Goal: Task Accomplishment & Management: Manage account settings

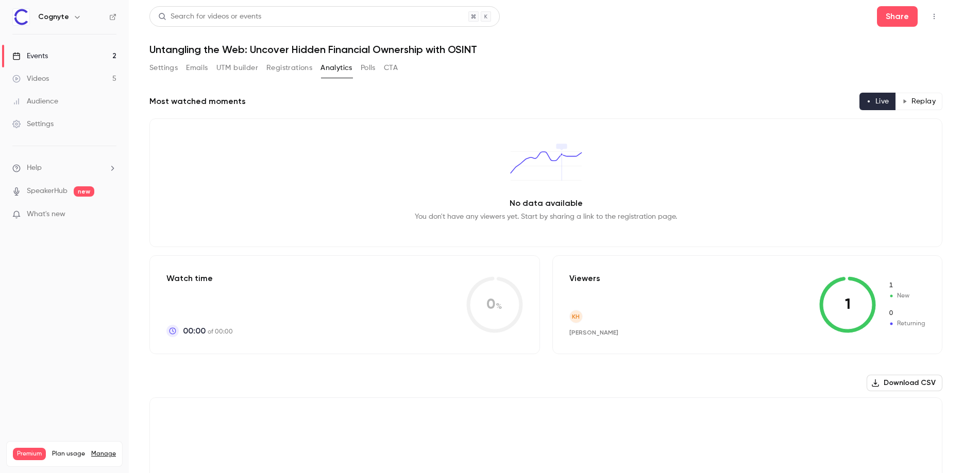
click at [63, 56] on link "Events 2" at bounding box center [64, 56] width 129 height 23
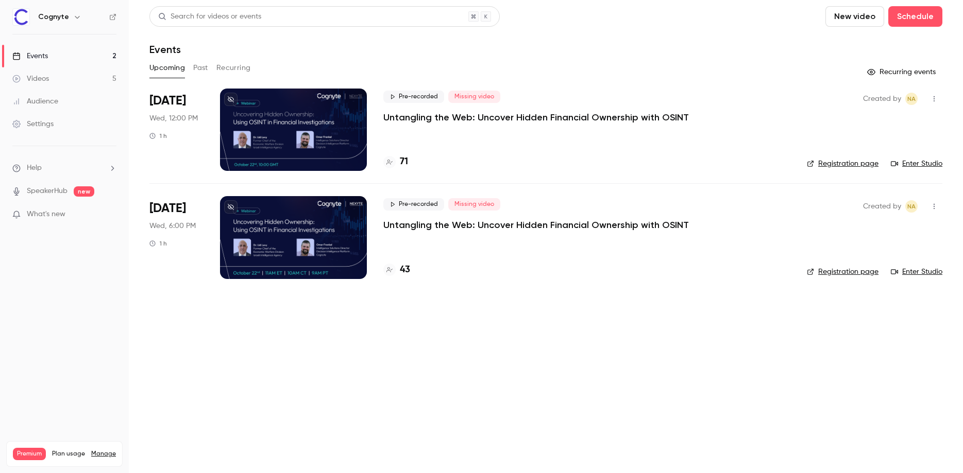
click at [322, 236] on div at bounding box center [293, 237] width 147 height 82
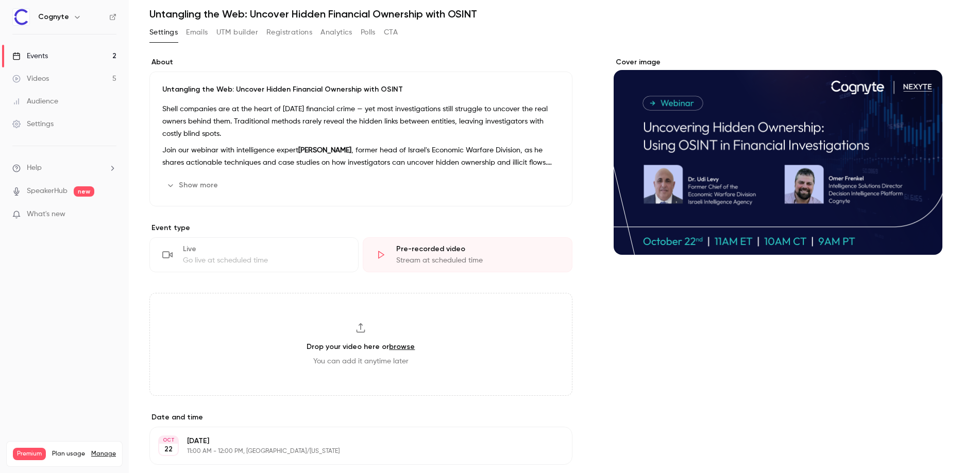
scroll to position [59, 0]
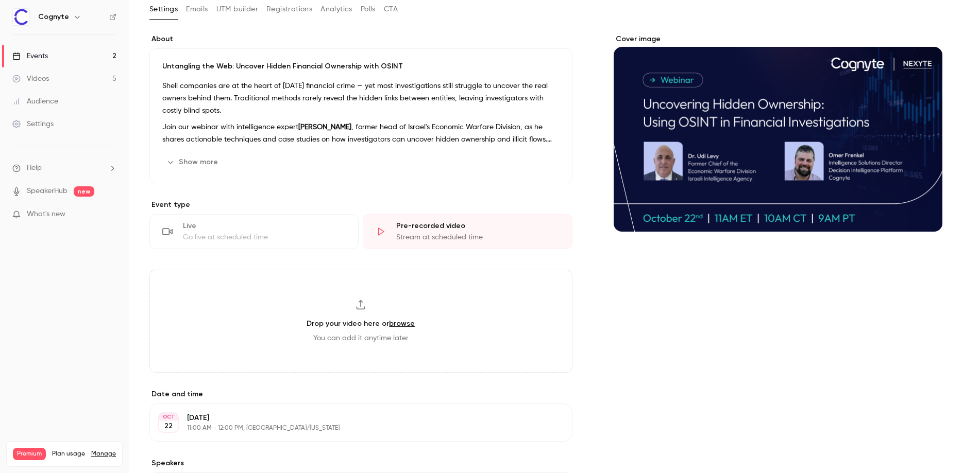
click at [331, 13] on button "Analytics" at bounding box center [336, 9] width 32 height 16
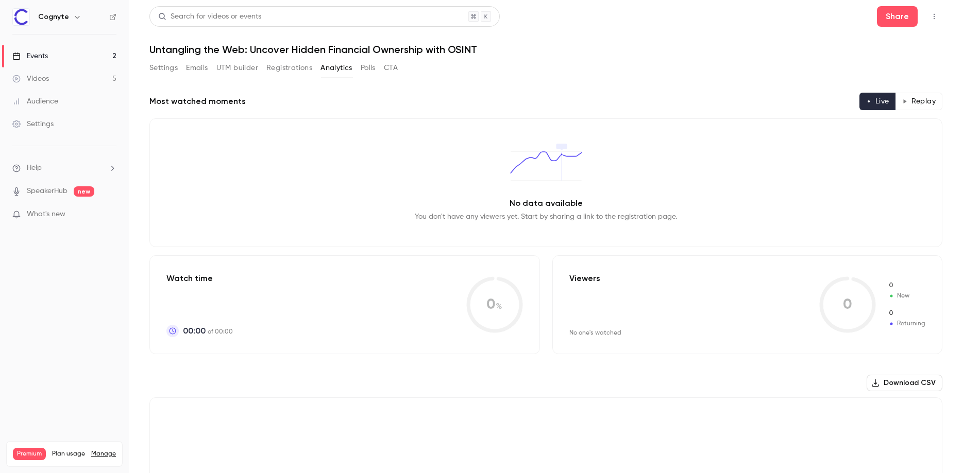
click at [291, 71] on button "Registrations" at bounding box center [289, 68] width 46 height 16
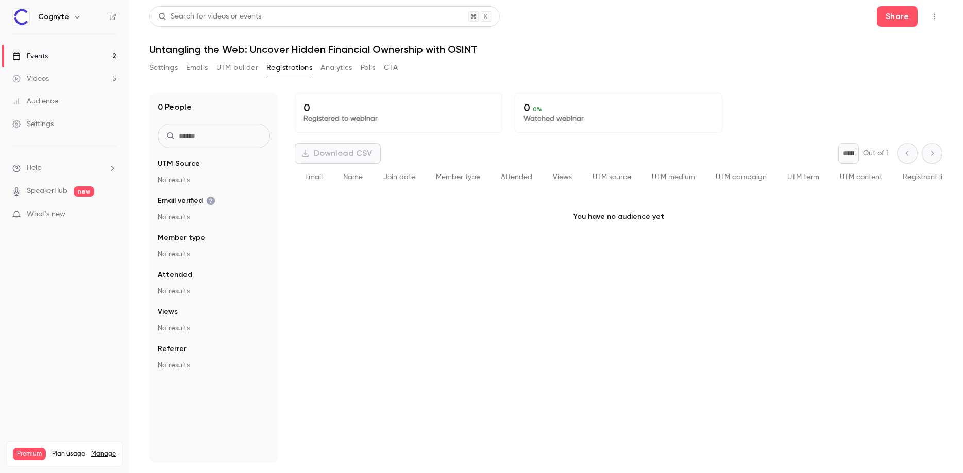
scroll to position [0, 14]
